Goal: Information Seeking & Learning: Learn about a topic

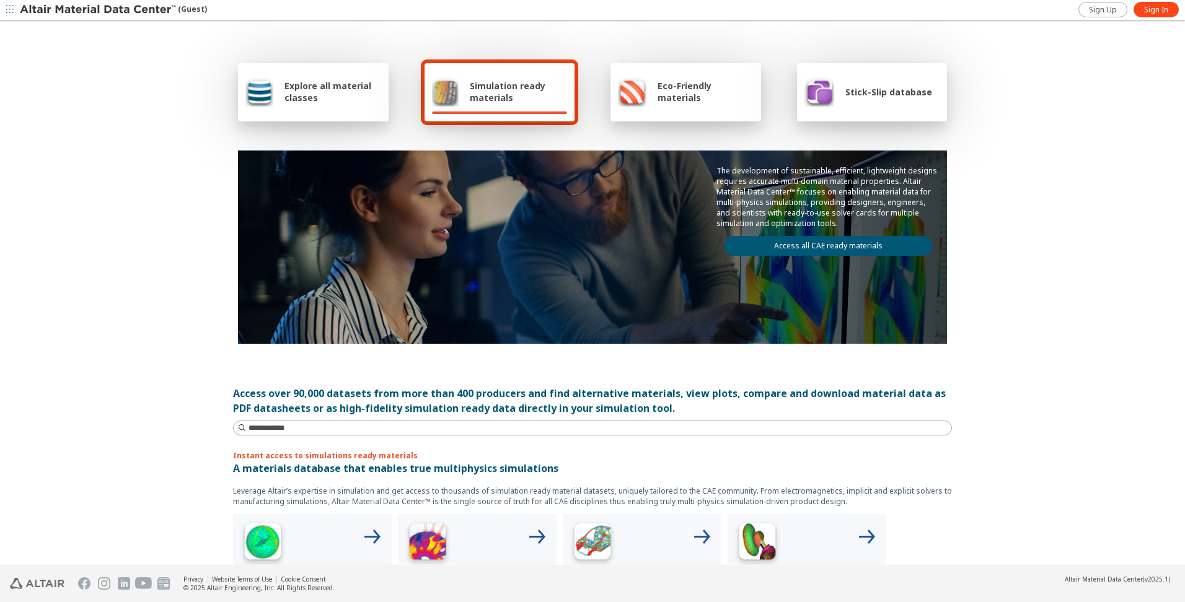
click at [301, 109] on div "Explore all material classes" at bounding box center [313, 92] width 151 height 58
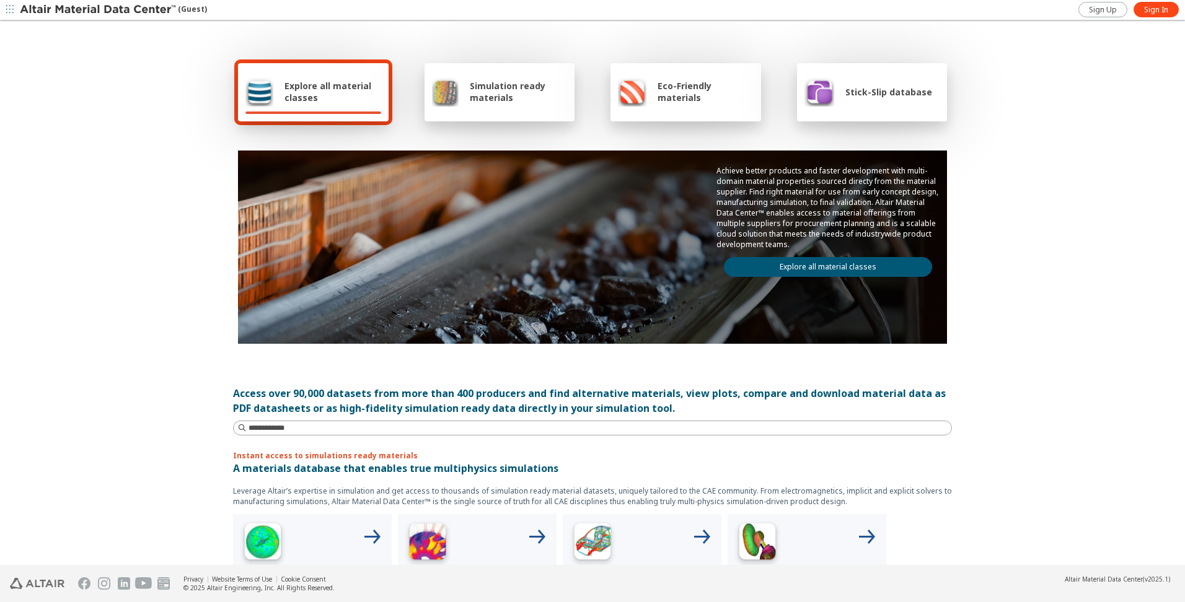
click at [496, 106] on div "Simulation ready materials" at bounding box center [500, 92] width 136 height 30
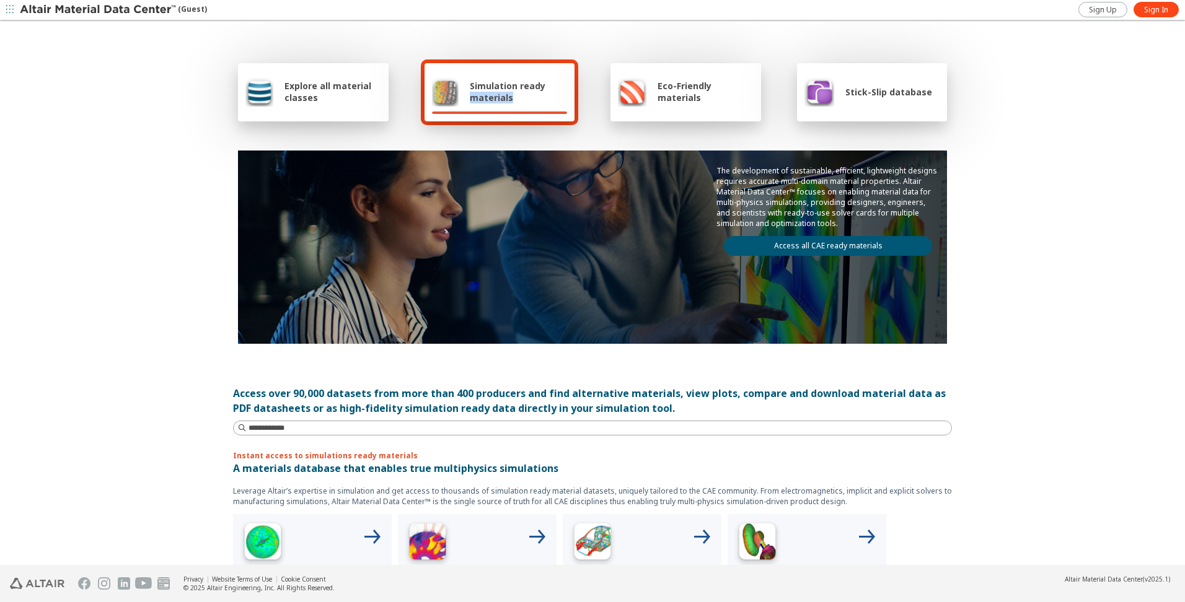
click at [496, 106] on div "Simulation ready materials" at bounding box center [500, 92] width 136 height 30
drag, startPoint x: 496, startPoint y: 106, endPoint x: 459, endPoint y: 93, distance: 39.4
click at [459, 93] on div "Simulation ready materials" at bounding box center [500, 92] width 136 height 30
click at [775, 246] on link "Access all CAE ready materials" at bounding box center [828, 246] width 208 height 20
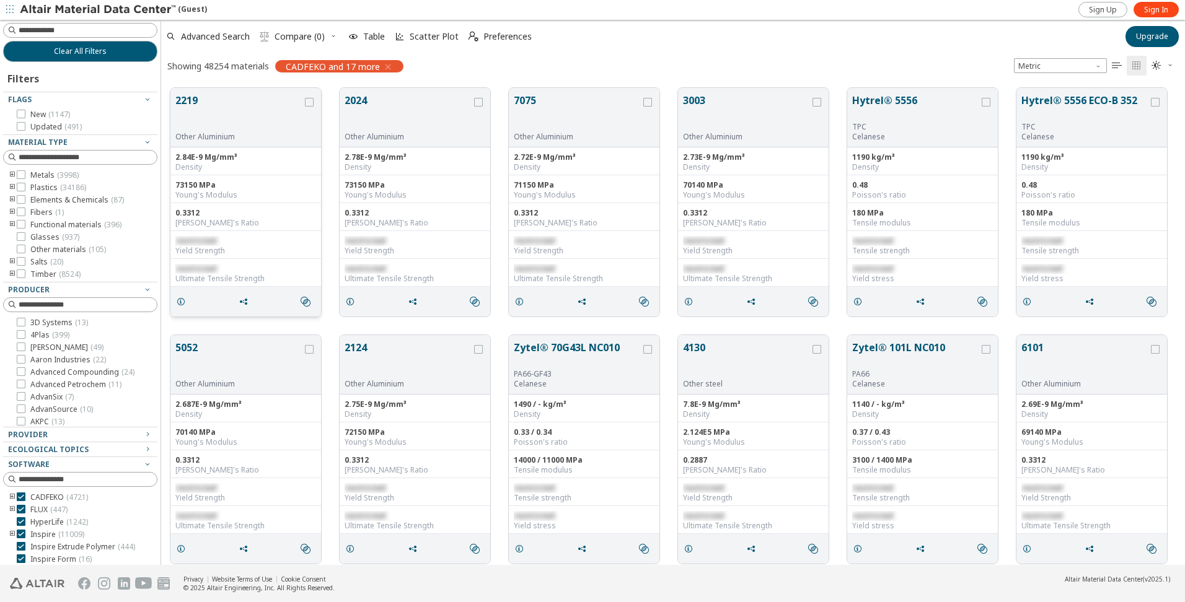
scroll to position [477, 1014]
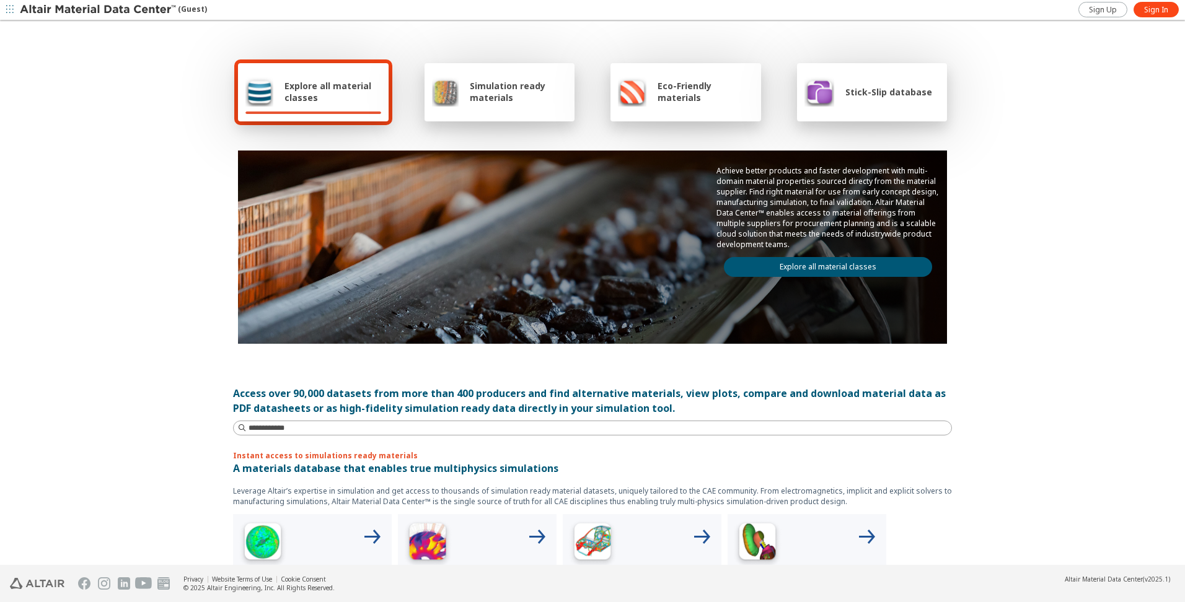
click at [508, 109] on div "Simulation ready materials" at bounding box center [499, 92] width 151 height 58
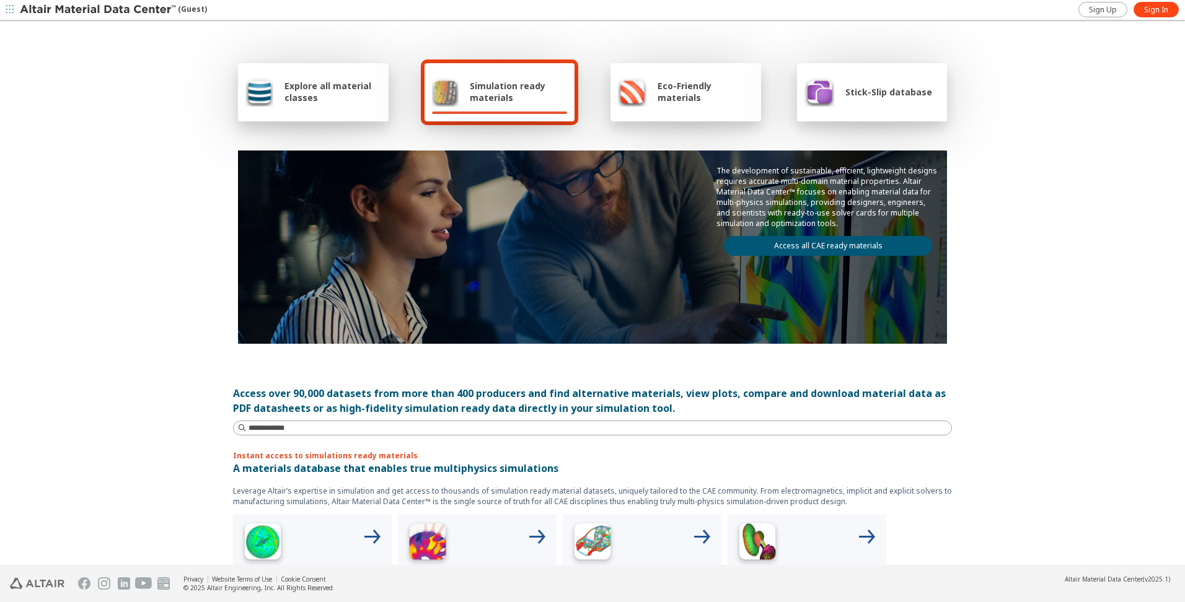
click at [801, 245] on link "Access all CAE ready materials" at bounding box center [828, 246] width 208 height 20
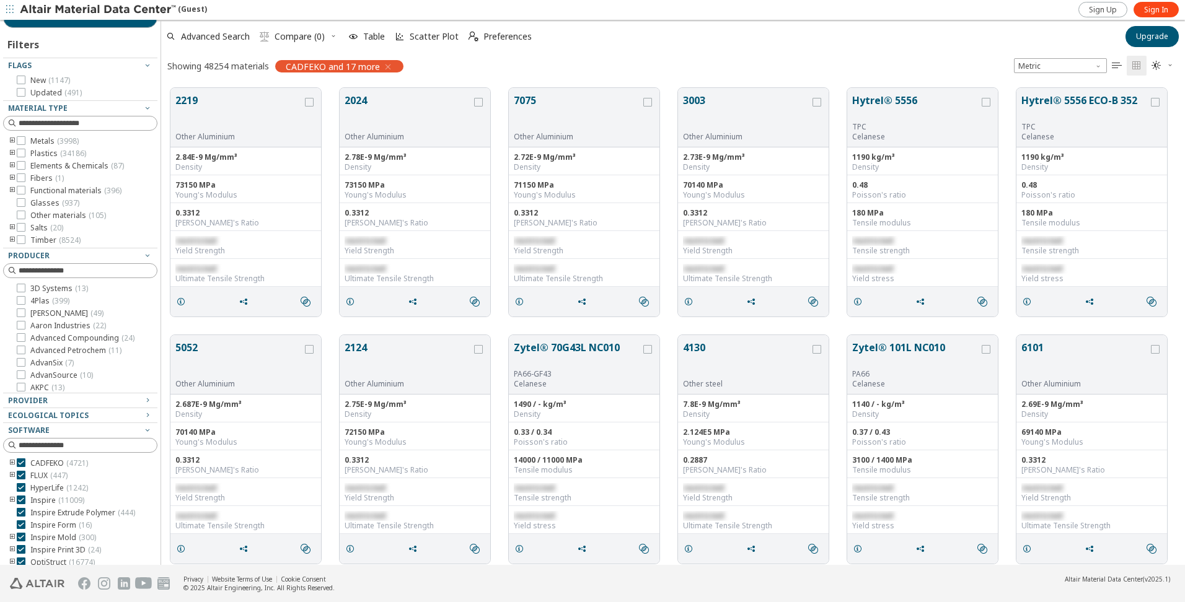
scroll to position [53, 0]
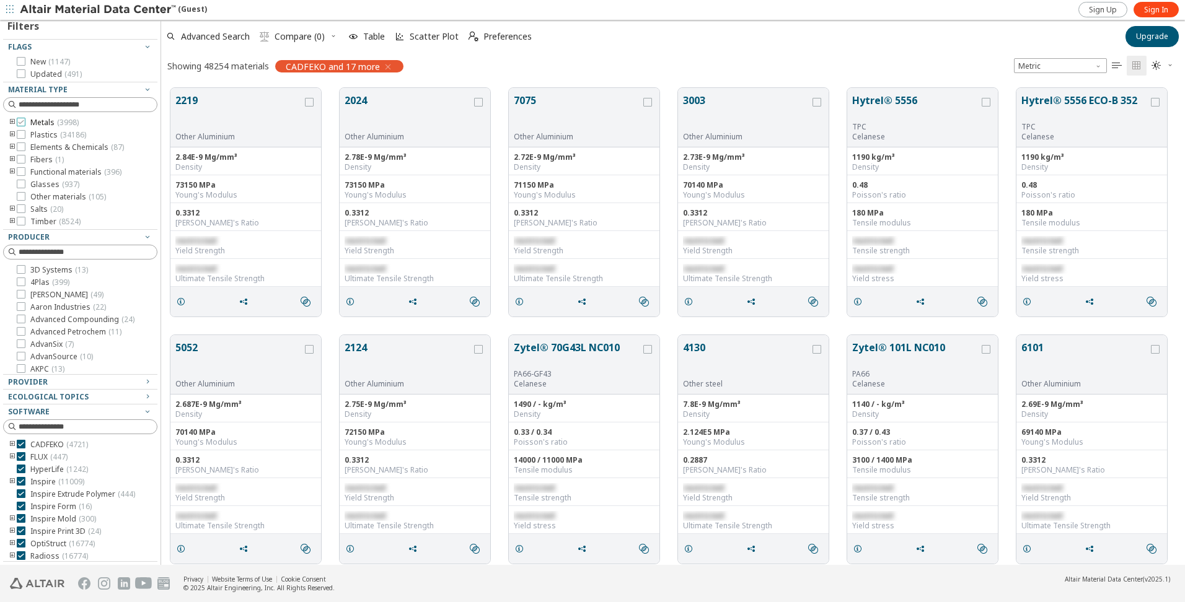
click at [55, 121] on span "Metals ( 3998 )" at bounding box center [54, 123] width 48 height 10
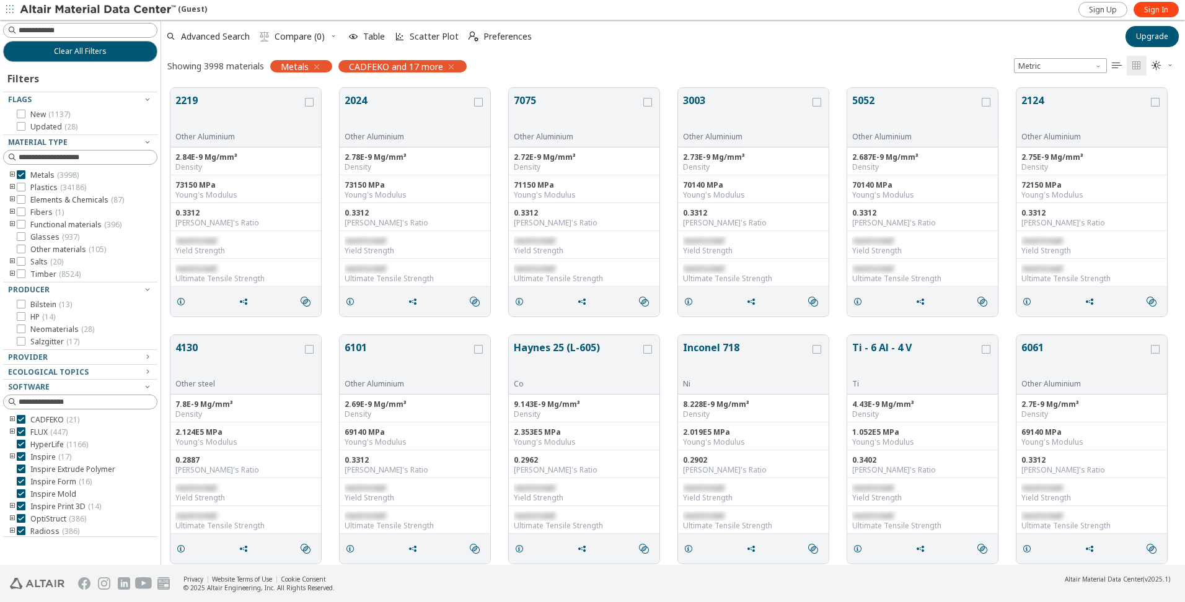
click at [10, 176] on icon "toogle group" at bounding box center [12, 175] width 9 height 10
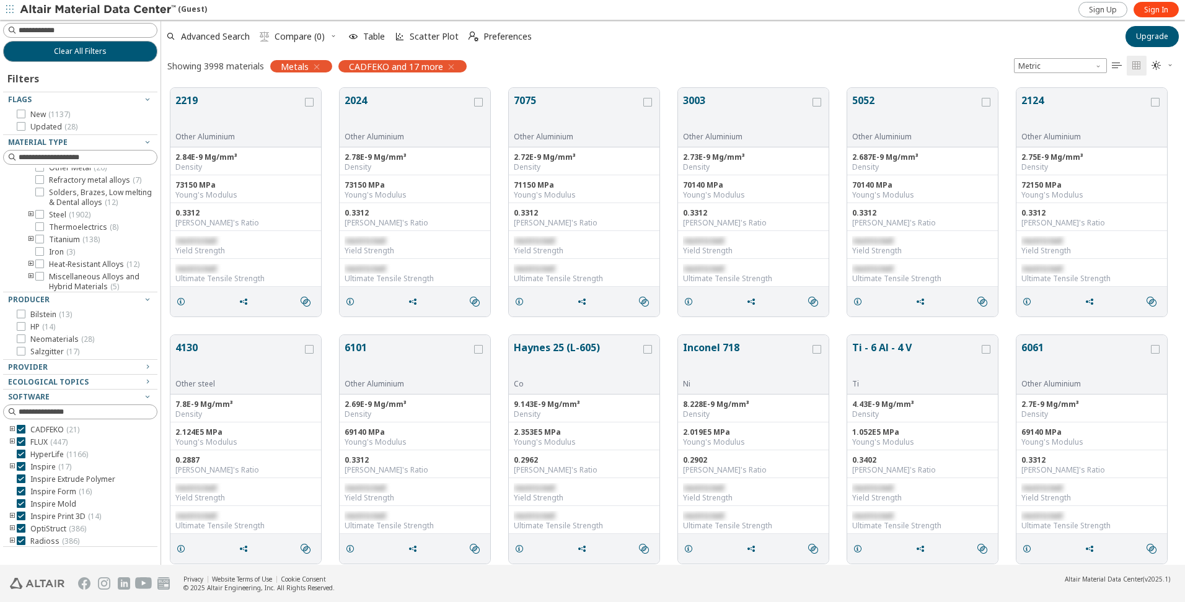
scroll to position [186, 0]
click at [29, 198] on icon "toogle group" at bounding box center [31, 193] width 9 height 10
click at [55, 201] on icon at bounding box center [58, 197] width 9 height 9
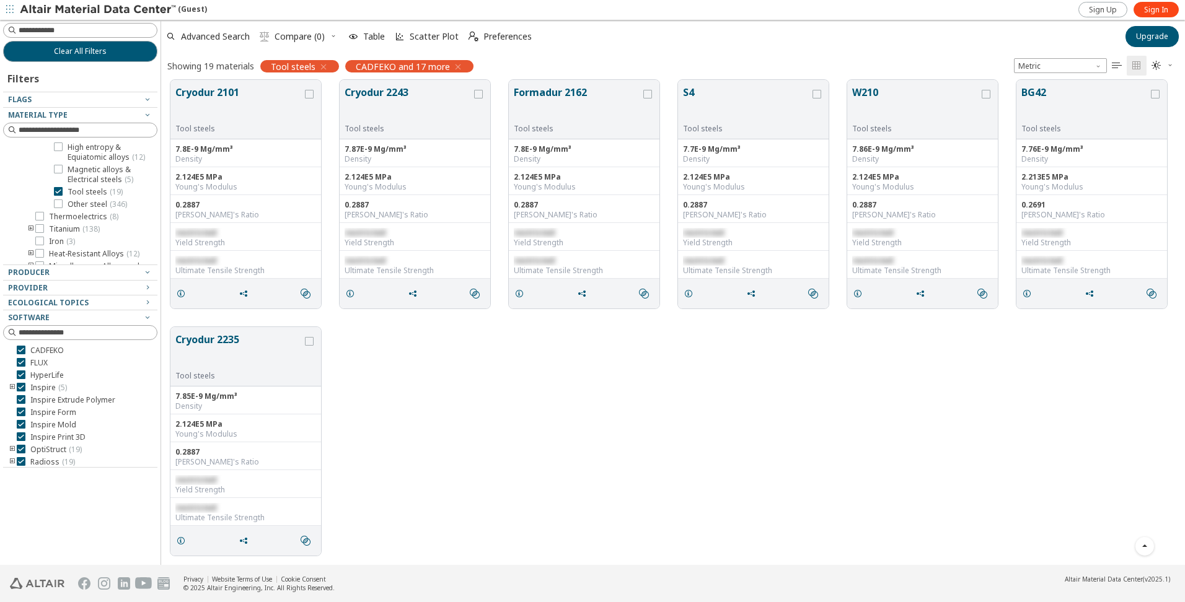
scroll to position [372, 0]
click at [59, 174] on icon at bounding box center [58, 169] width 9 height 9
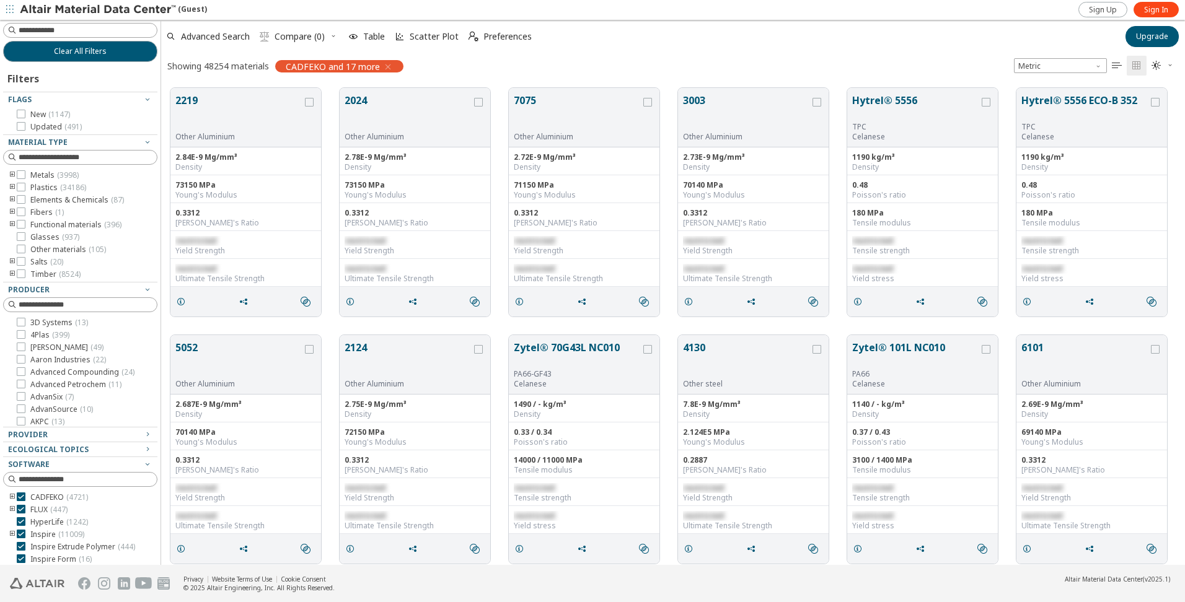
click at [12, 173] on icon "toogle group" at bounding box center [12, 175] width 9 height 10
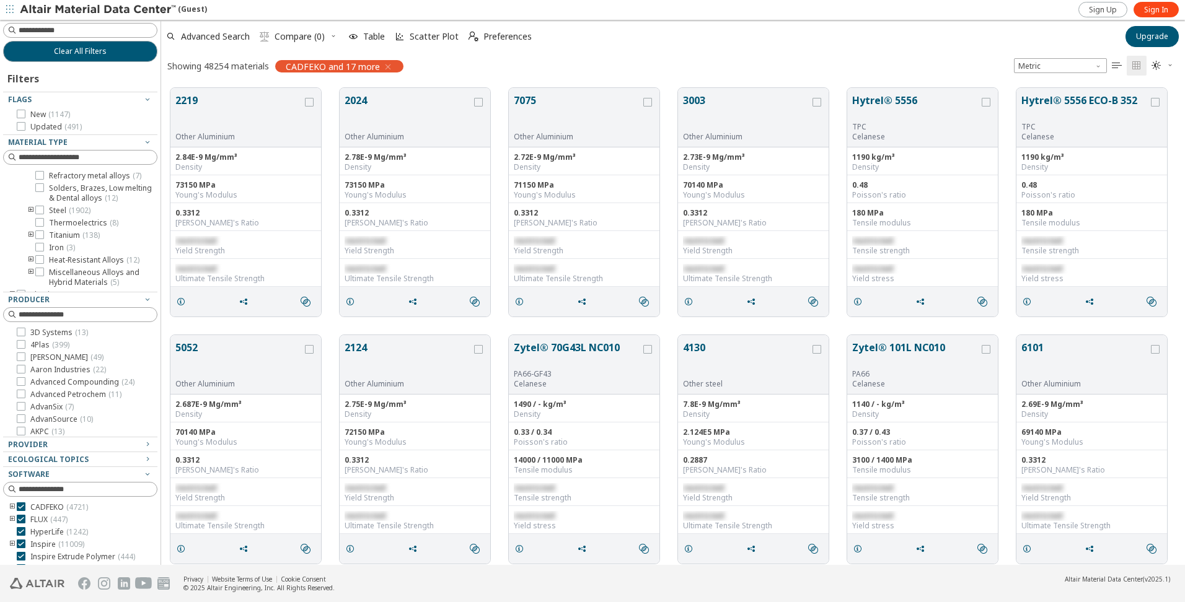
scroll to position [186, 0]
click at [30, 198] on icon "toogle group" at bounding box center [31, 193] width 9 height 10
click at [61, 256] on icon at bounding box center [58, 251] width 9 height 9
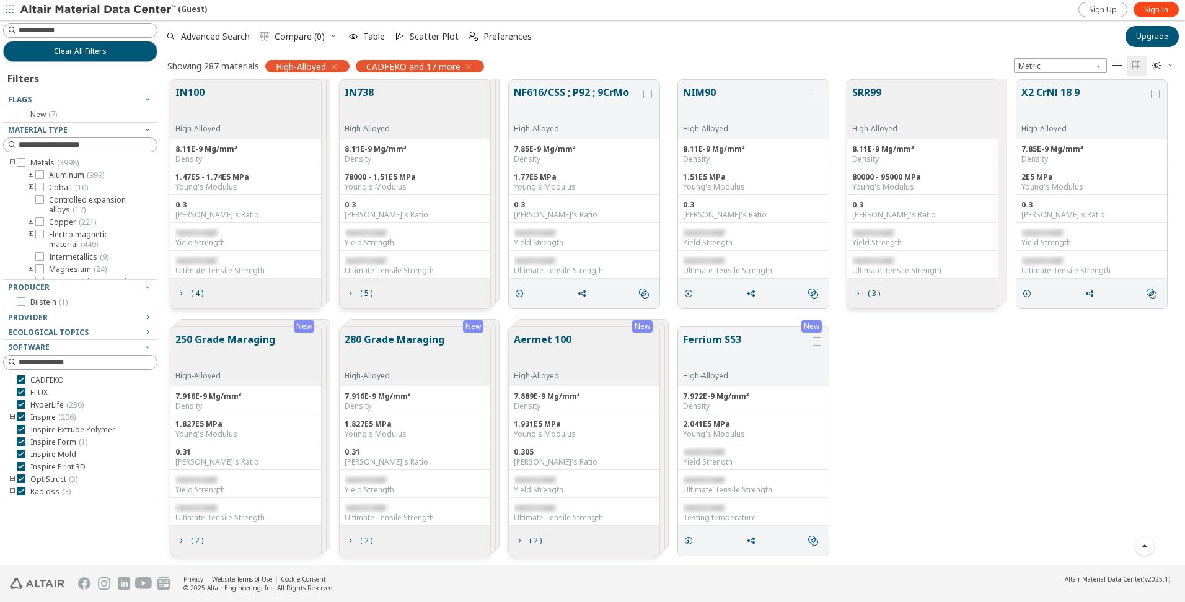
click at [338, 69] on icon "button" at bounding box center [334, 67] width 10 height 10
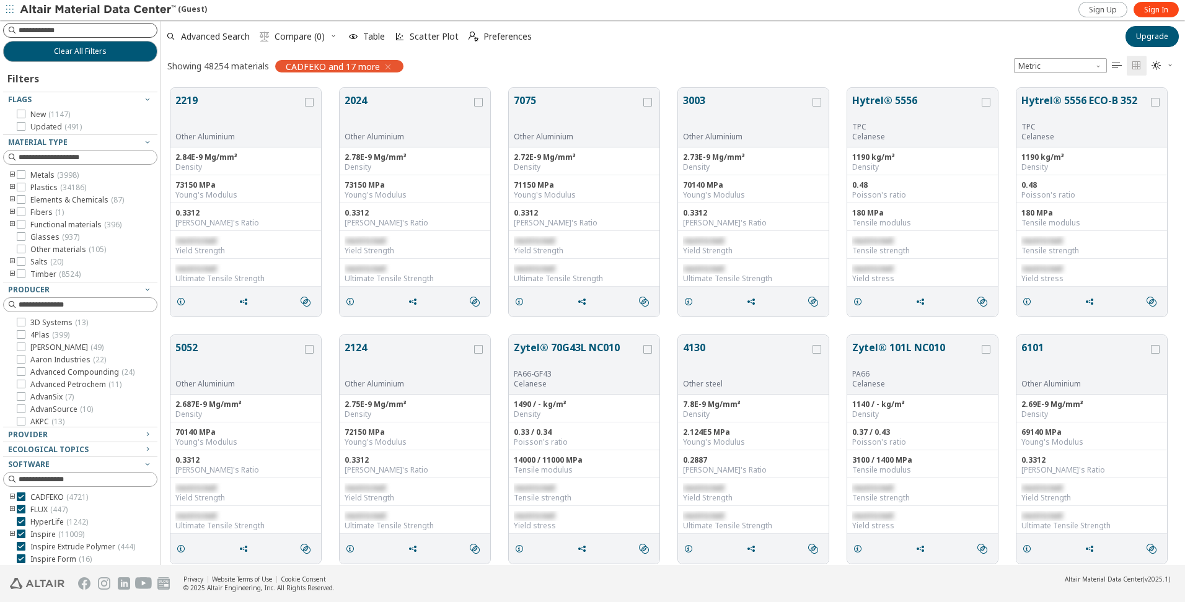
click at [48, 31] on input at bounding box center [88, 30] width 138 height 12
type input "***"
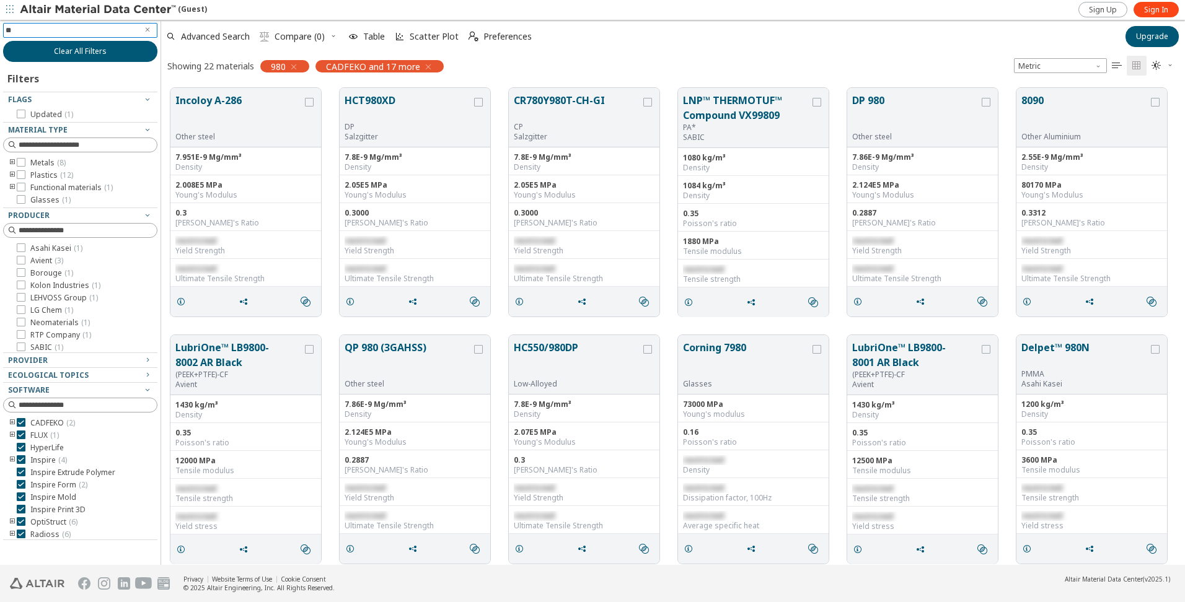
type input "*"
type input "***"
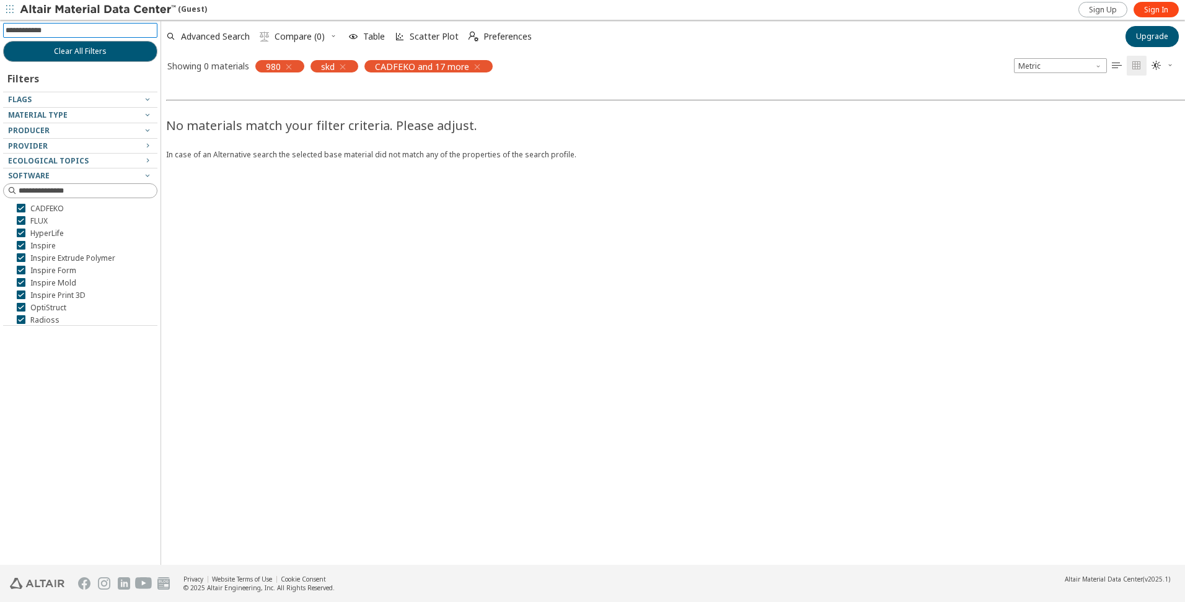
click at [293, 67] on icon "button" at bounding box center [289, 67] width 10 height 10
click at [426, 66] on icon "button" at bounding box center [422, 67] width 10 height 10
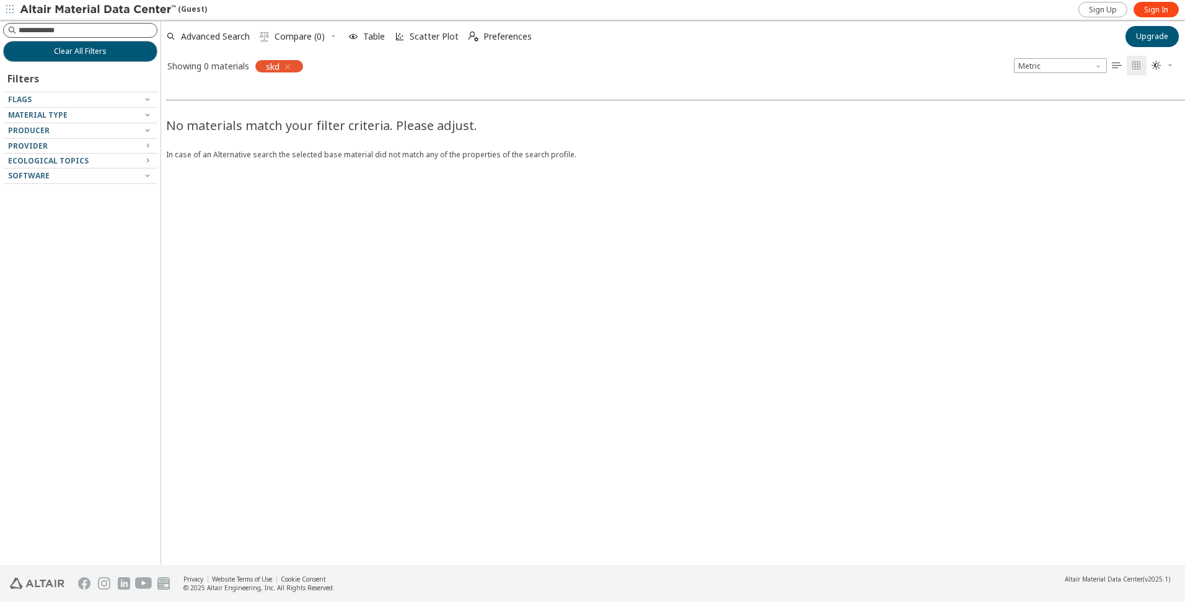
click at [83, 30] on input at bounding box center [88, 30] width 138 height 12
type input "***"
click at [289, 66] on icon "button" at bounding box center [288, 67] width 10 height 10
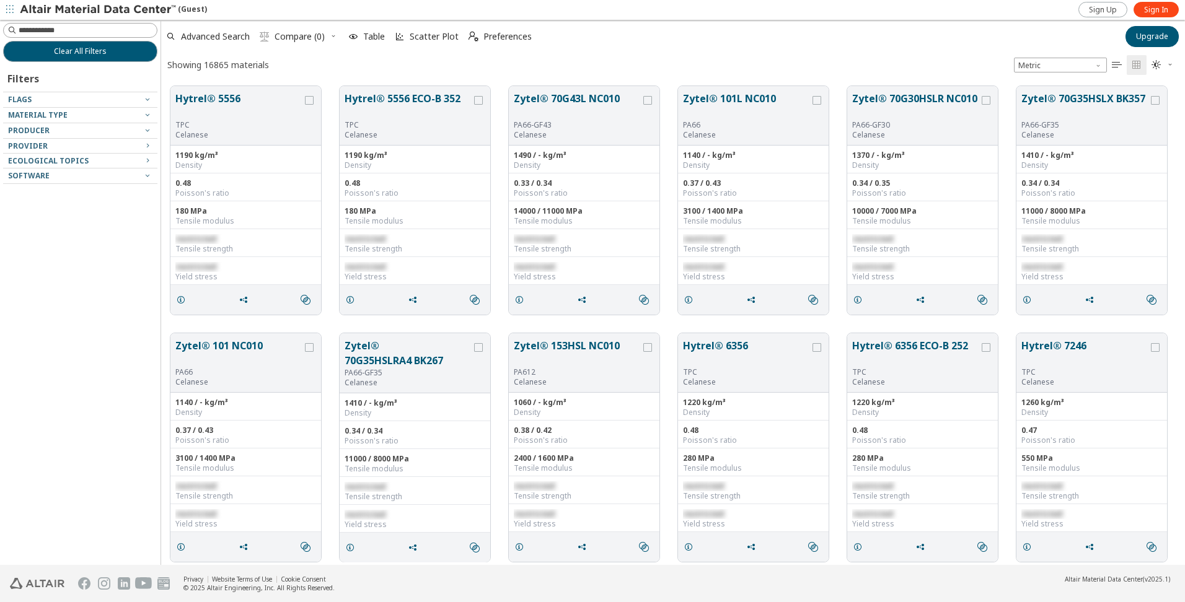
scroll to position [479, 1014]
click at [117, 31] on input at bounding box center [88, 30] width 138 height 12
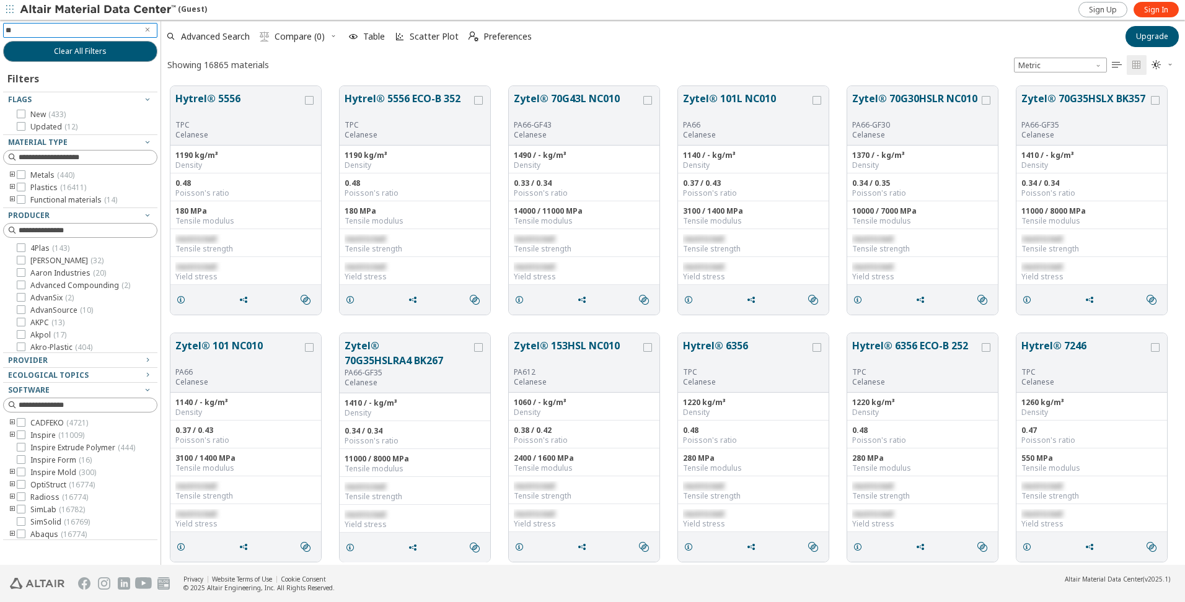
type input "***"
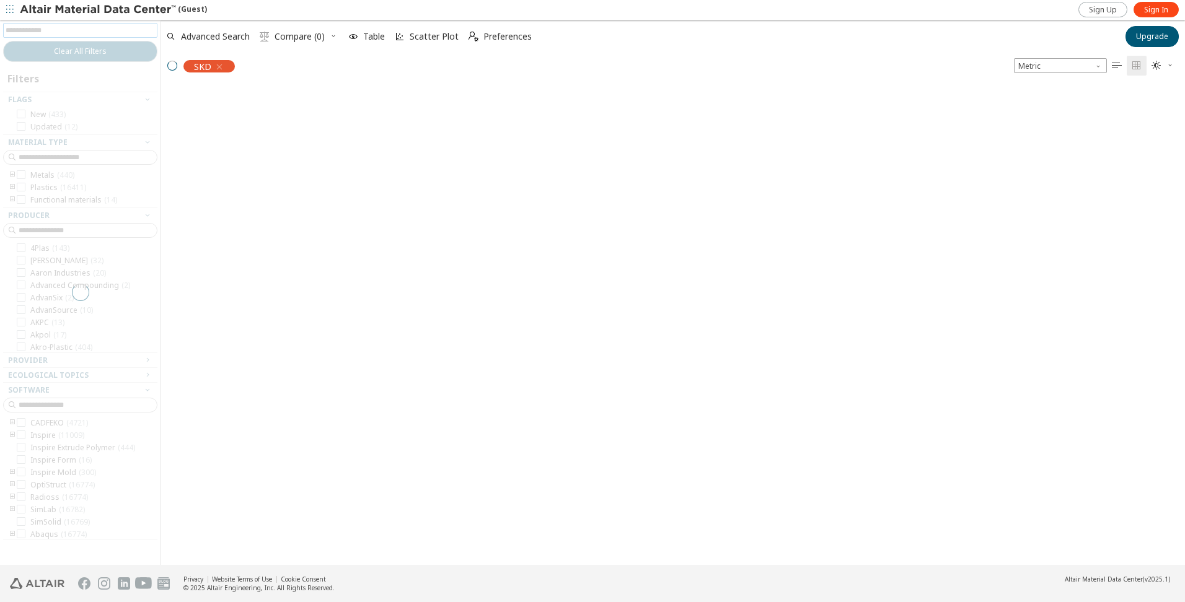
scroll to position [477, 1014]
